Goal: Task Accomplishment & Management: Use online tool/utility

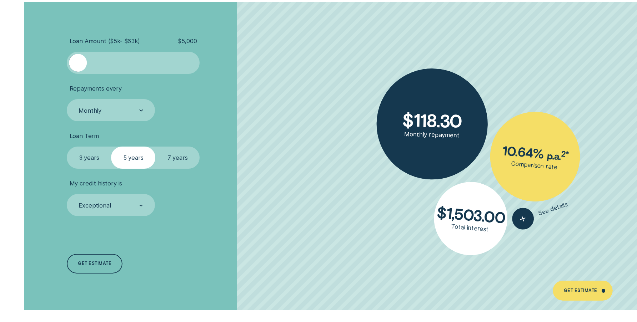
scroll to position [1532, 0]
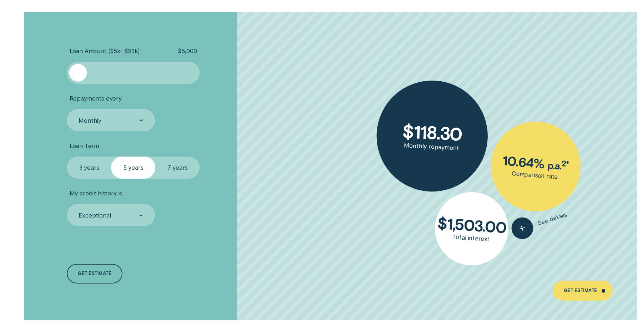
click at [179, 169] on label "7 years" at bounding box center [177, 168] width 44 height 22
click at [155, 157] on input "7 years" at bounding box center [155, 157] width 0 height 0
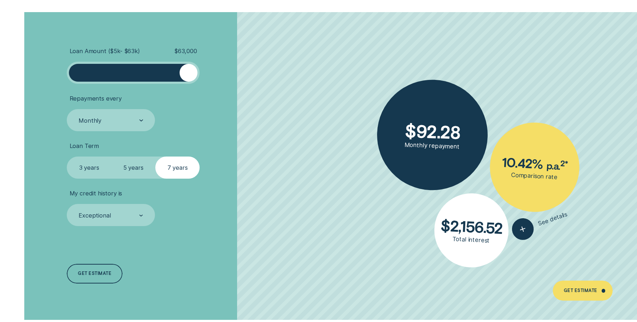
drag, startPoint x: 84, startPoint y: 72, endPoint x: 201, endPoint y: 83, distance: 117.3
click at [201, 83] on li "Loan Amount ( $5k - $63k ) $ 63,000" at bounding box center [169, 65] width 205 height 36
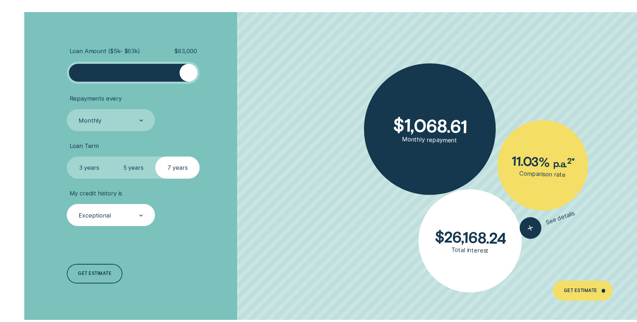
click at [151, 211] on div "Exceptional" at bounding box center [111, 215] width 88 height 22
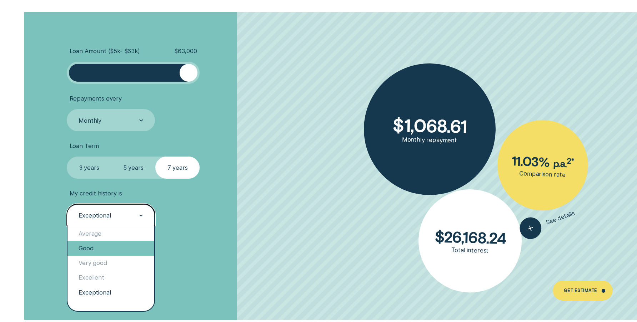
click at [103, 248] on div "Good" at bounding box center [110, 248] width 87 height 15
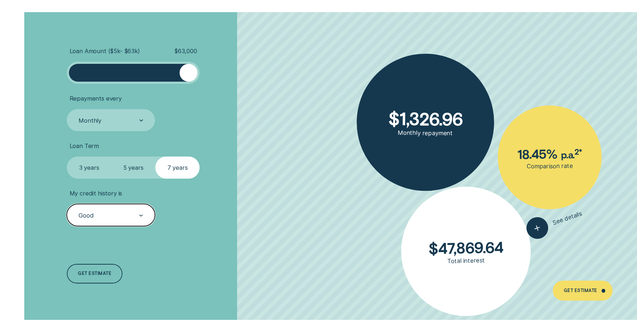
click at [115, 207] on div "Good" at bounding box center [111, 215] width 88 height 22
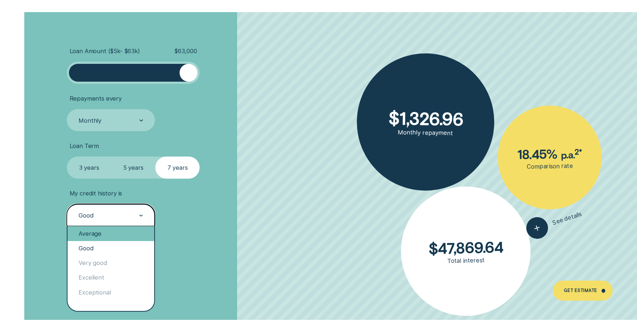
click at [106, 236] on div "Average" at bounding box center [110, 233] width 87 height 15
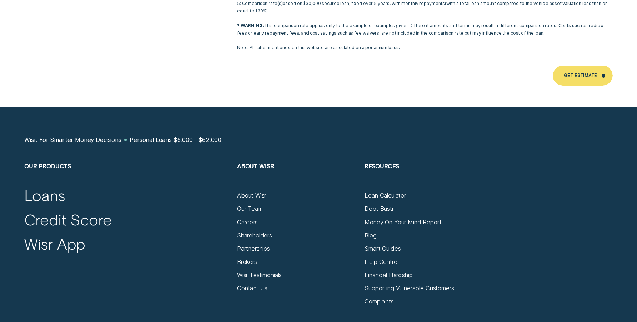
scroll to position [4464, 0]
